Goal: Check status: Check status

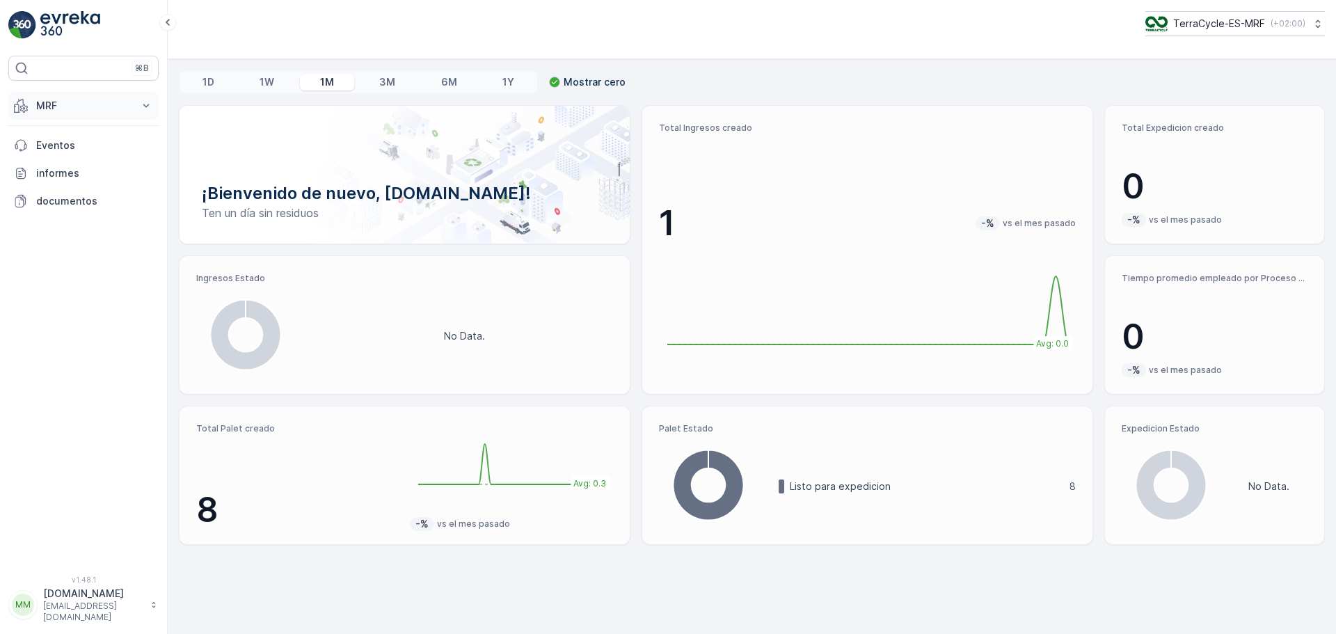
click at [68, 110] on p "MRF" at bounding box center [83, 106] width 95 height 14
click at [61, 187] on p "Proceso" at bounding box center [54, 188] width 39 height 14
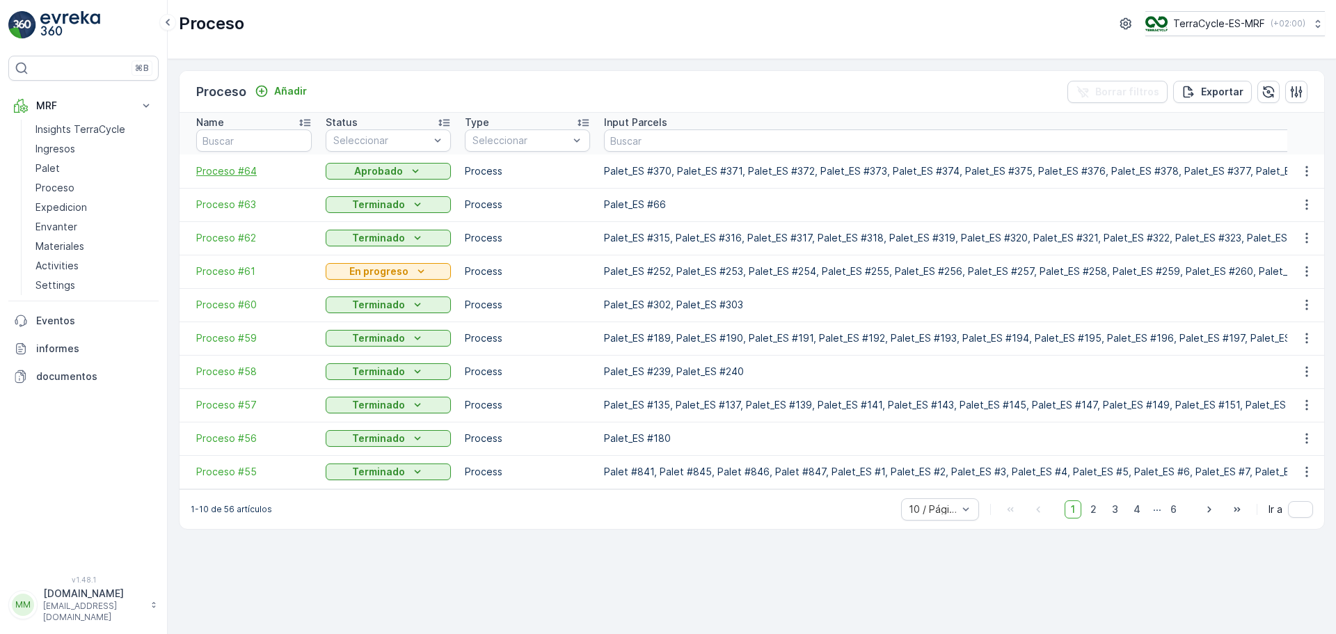
click at [225, 172] on span "Proceso #64" at bounding box center [254, 171] width 116 height 14
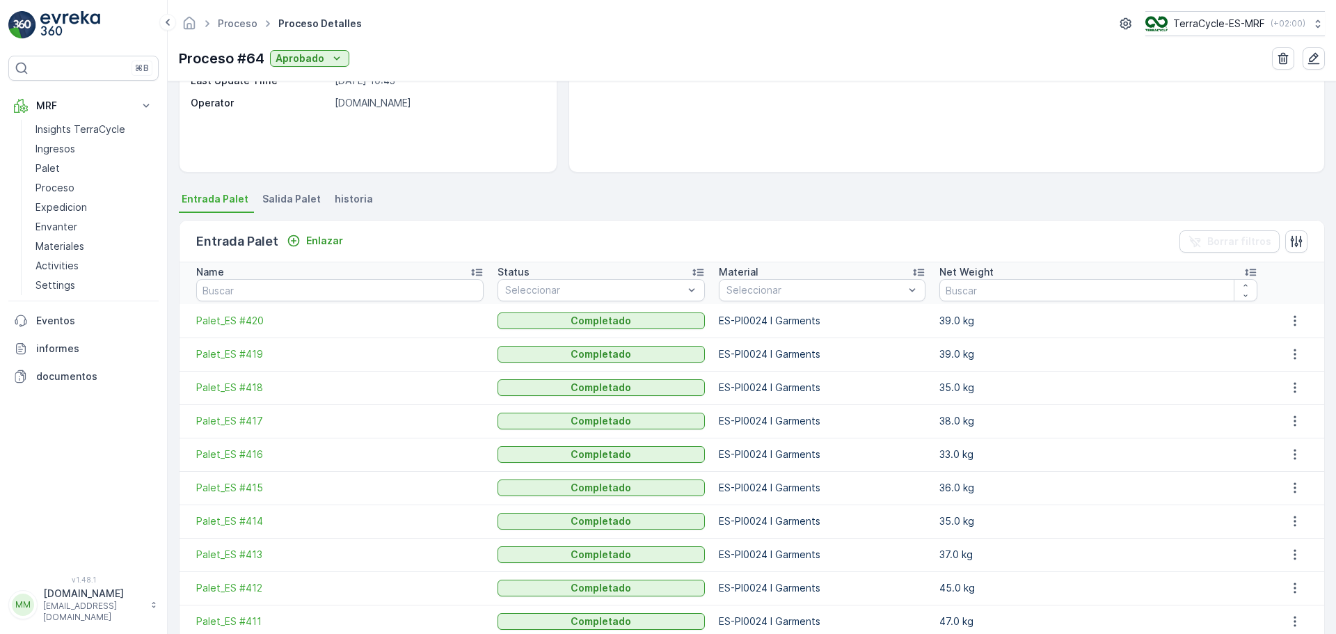
scroll to position [209, 0]
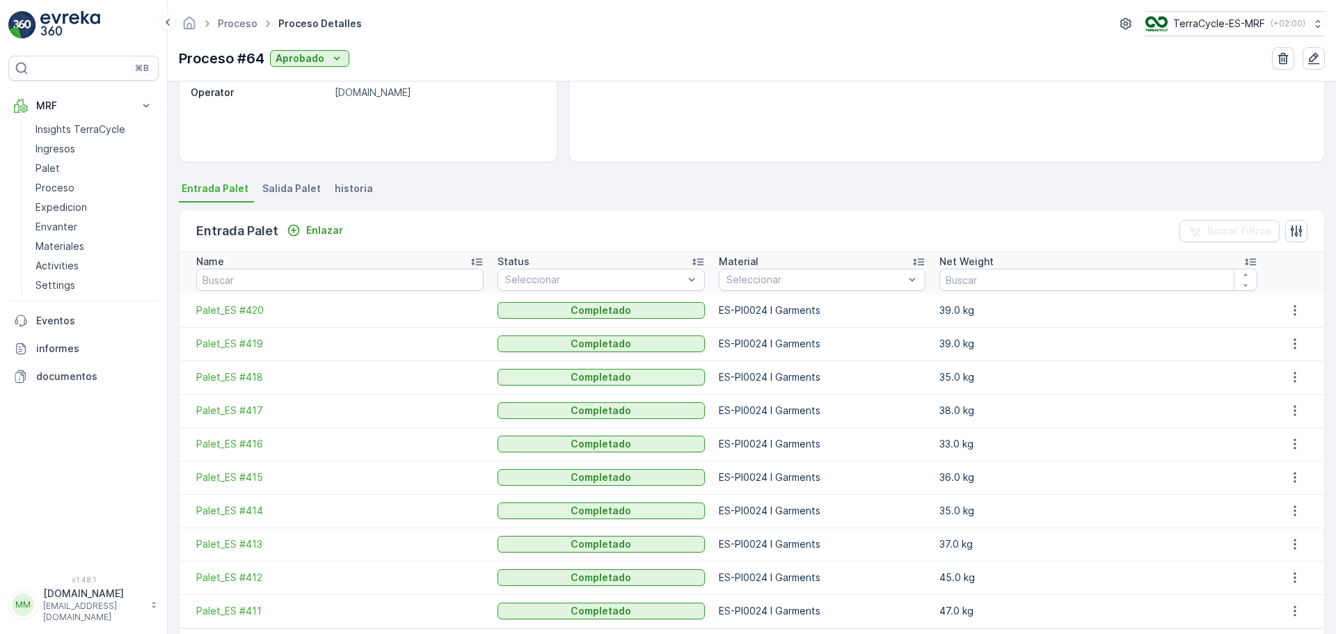
click at [296, 190] on span "Salida Palet" at bounding box center [291, 189] width 58 height 14
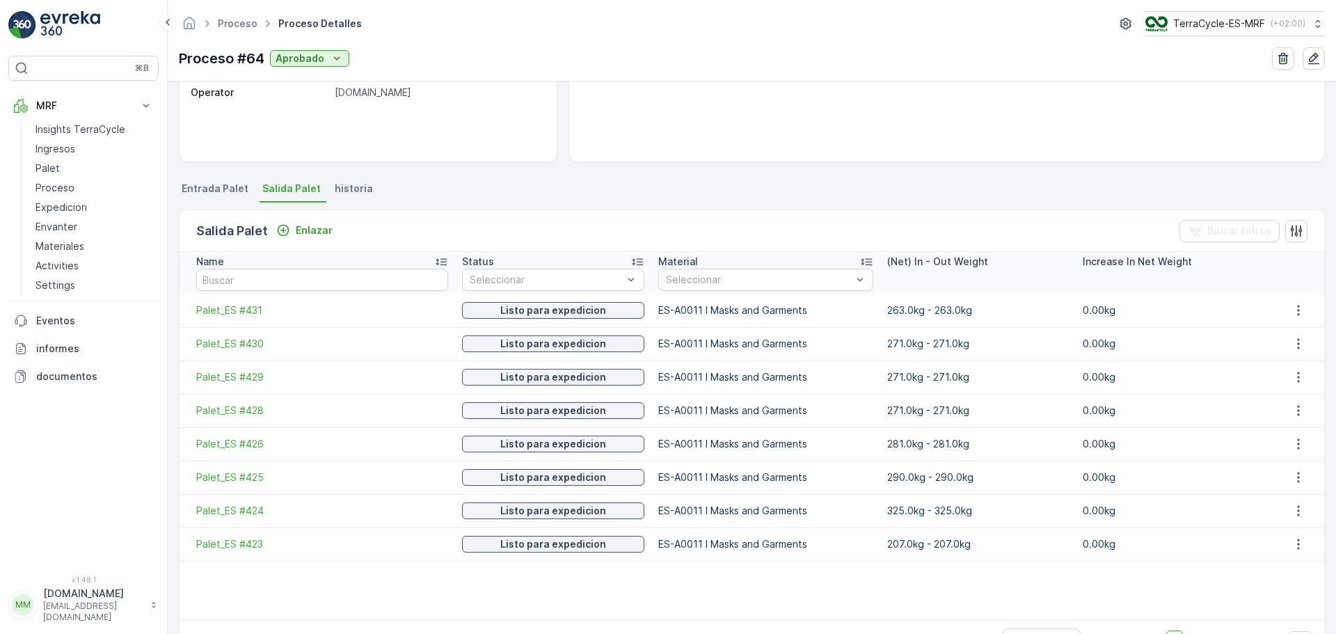
scroll to position [253, 0]
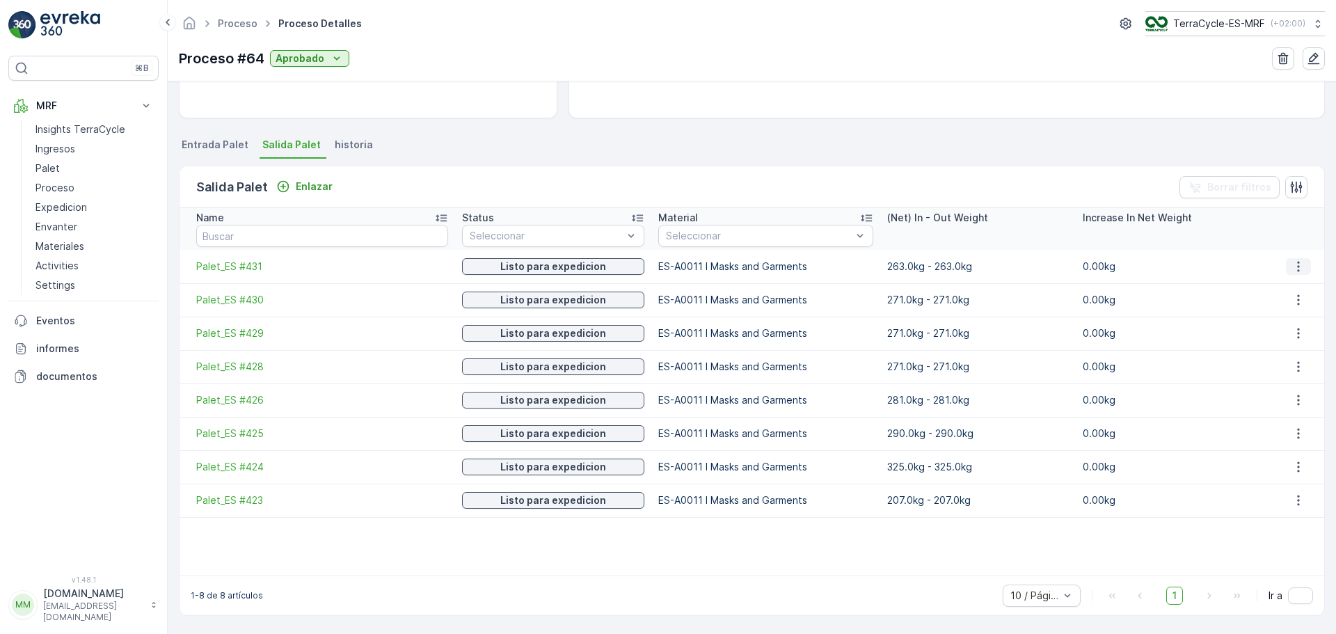
click at [1292, 267] on icon "button" at bounding box center [1299, 267] width 14 height 14
click at [1297, 290] on span "despegar" at bounding box center [1307, 287] width 45 height 14
drag, startPoint x: 224, startPoint y: 263, endPoint x: 181, endPoint y: 275, distance: 44.7
click at [181, 275] on td "Palet_ES #431" at bounding box center [318, 266] width 276 height 33
click at [225, 267] on span "Palet_ES #431" at bounding box center [322, 267] width 252 height 14
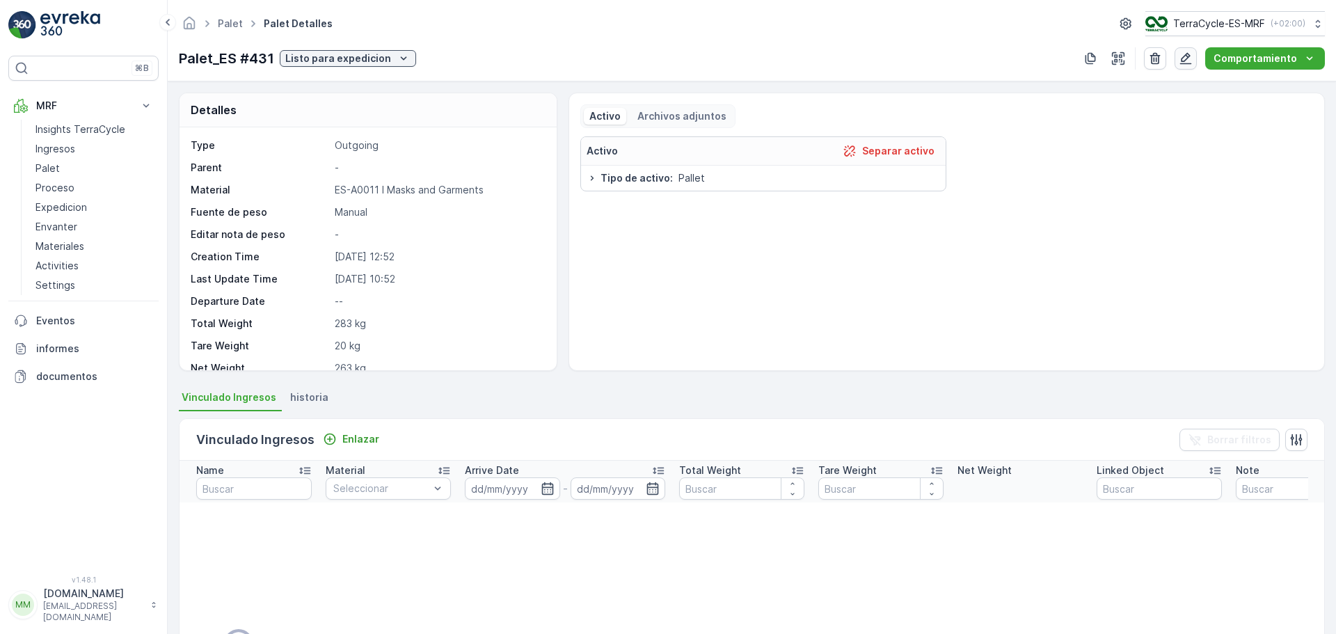
click at [1183, 59] on icon "button" at bounding box center [1186, 58] width 14 height 14
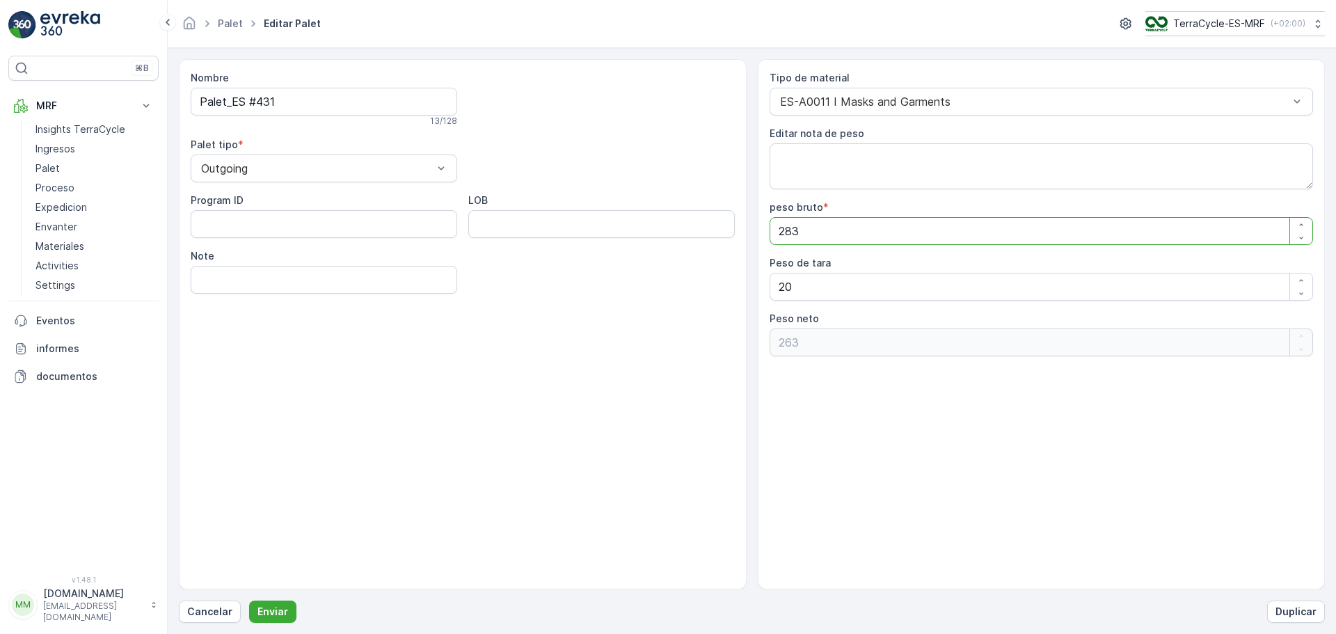
drag, startPoint x: 798, startPoint y: 230, endPoint x: 761, endPoint y: 229, distance: 37.6
click at [761, 229] on div "Tipo de material ES-A0011 I Masks and Garments Editar nota de peso peso bruto *…" at bounding box center [1042, 324] width 568 height 530
click at [825, 237] on bruto "283" at bounding box center [1042, 231] width 544 height 28
